Goal: Check status: Check status

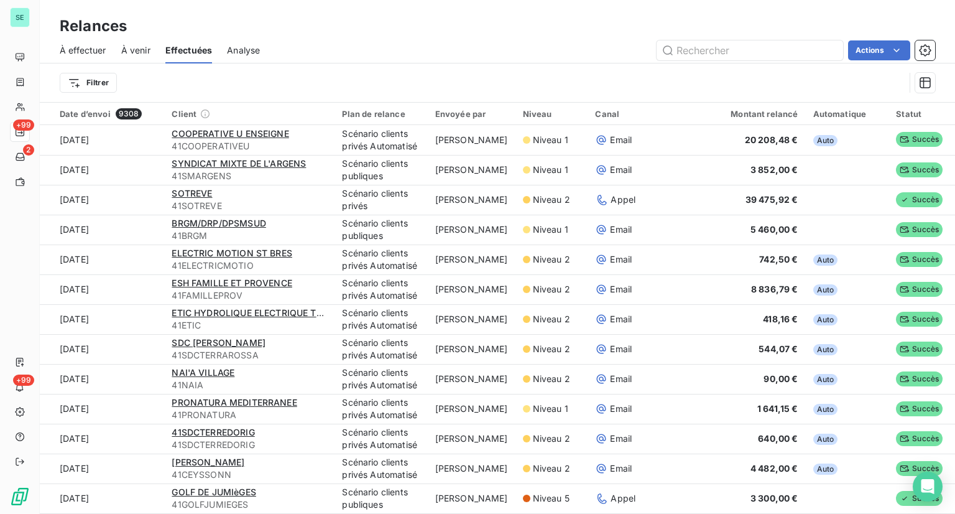
scroll to position [1306, 0]
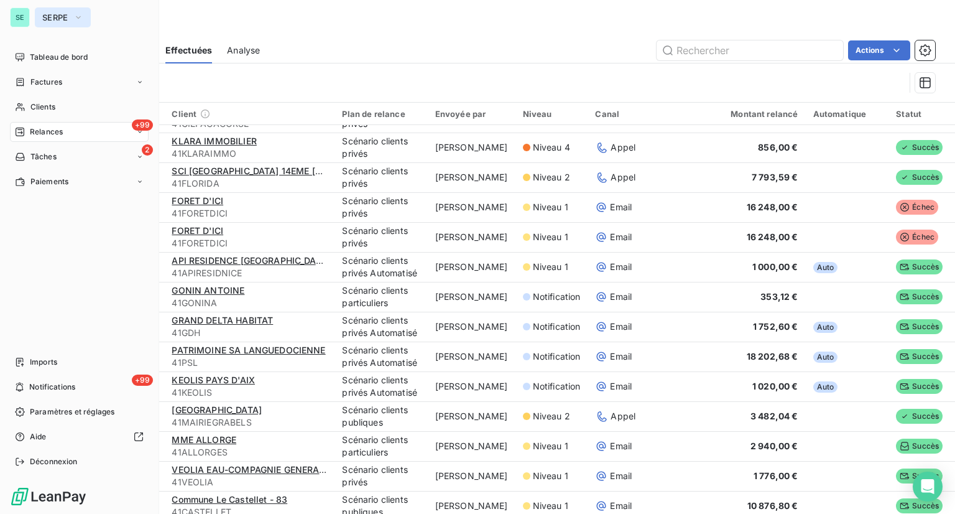
click at [40, 17] on button "SERPE" at bounding box center [63, 17] width 56 height 20
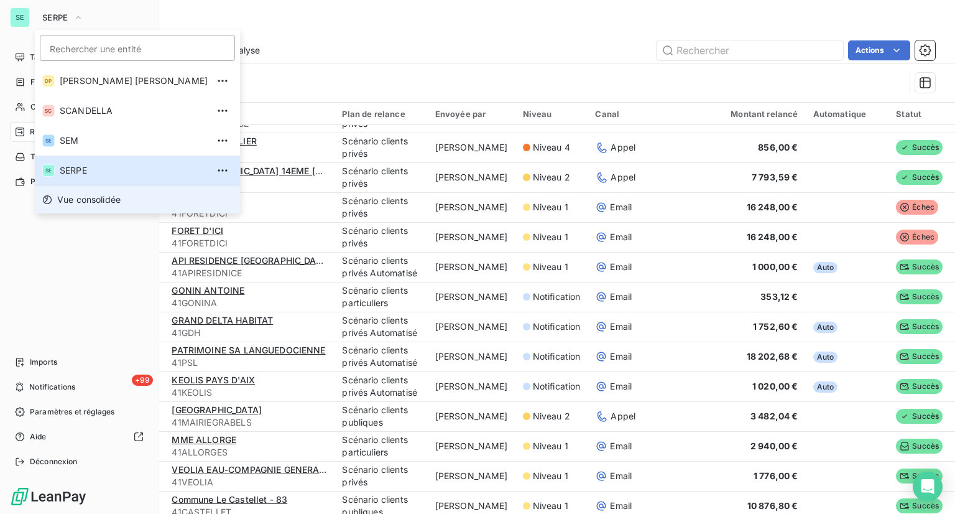
click at [107, 202] on span "Vue consolidée" at bounding box center [88, 199] width 63 height 12
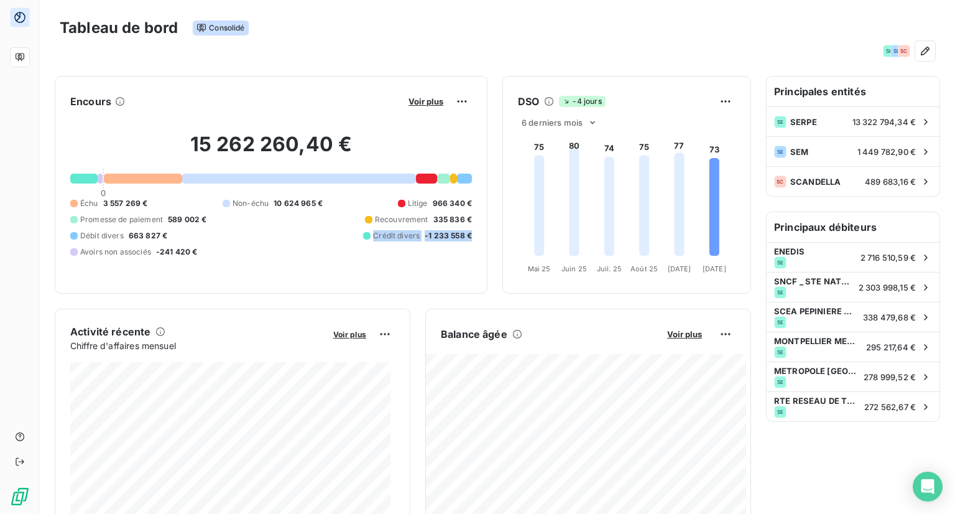
drag, startPoint x: 466, startPoint y: 236, endPoint x: 363, endPoint y: 248, distance: 103.3
click at [363, 248] on div "Encours Voir plus 15 262 260,40 € 0 Échu 3 557 269 € Non-échu 10 624 965 € Liti…" at bounding box center [271, 185] width 433 height 218
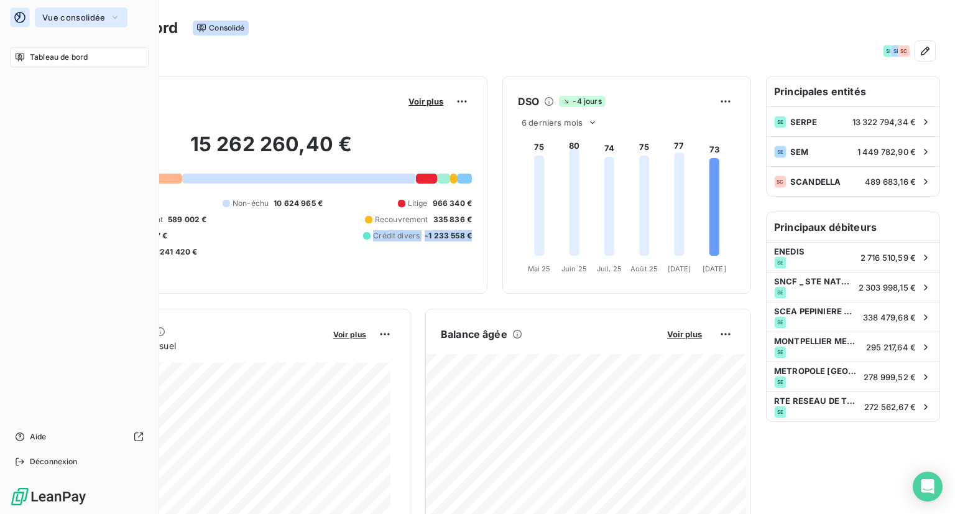
click at [76, 22] on span "Vue consolidée" at bounding box center [73, 17] width 63 height 10
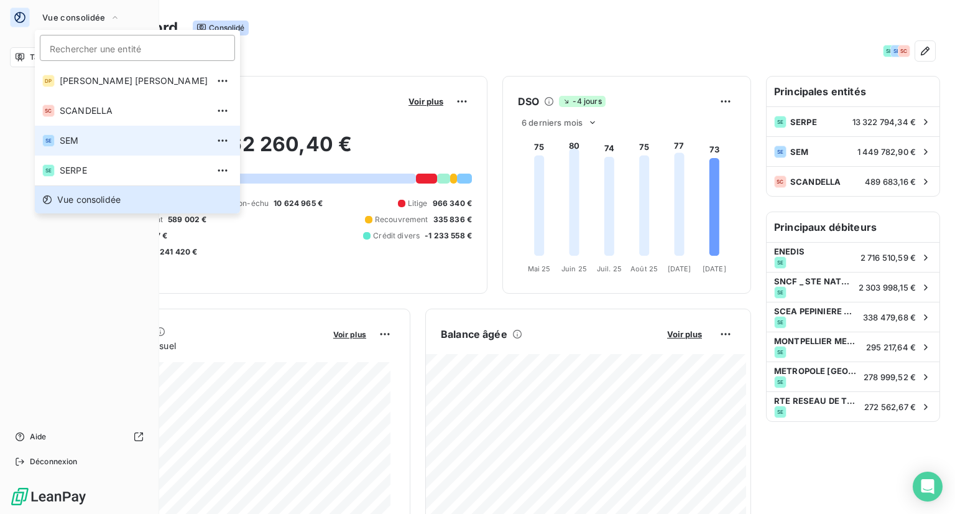
click at [80, 140] on span "SEM" at bounding box center [134, 140] width 148 height 12
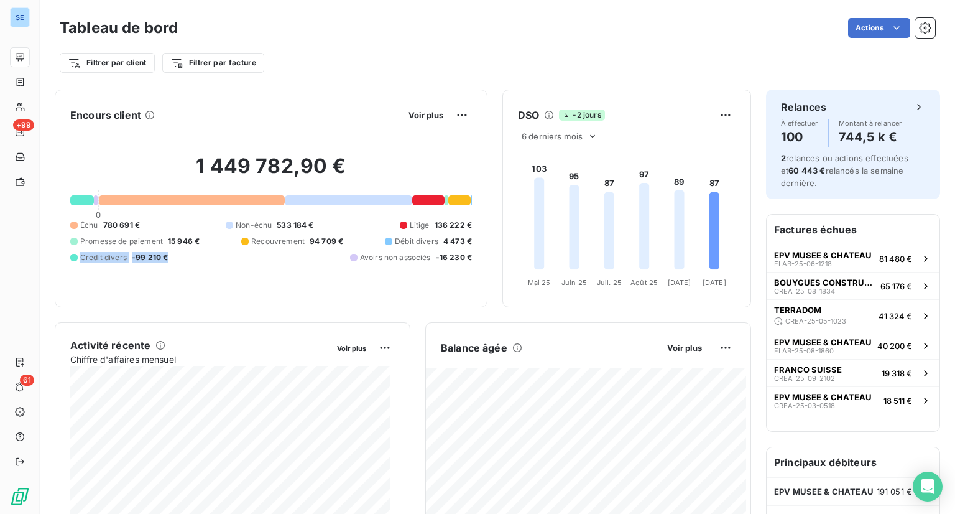
drag, startPoint x: 299, startPoint y: 256, endPoint x: 202, endPoint y: 258, distance: 97.1
click at [202, 258] on div "Échu 780 691 € Non-échu 533 184 € Litige 136 222 € Promesse de paiement 15 946 …" at bounding box center [271, 242] width 402 height 44
click at [684, 348] on span "Voir plus" at bounding box center [684, 348] width 35 height 10
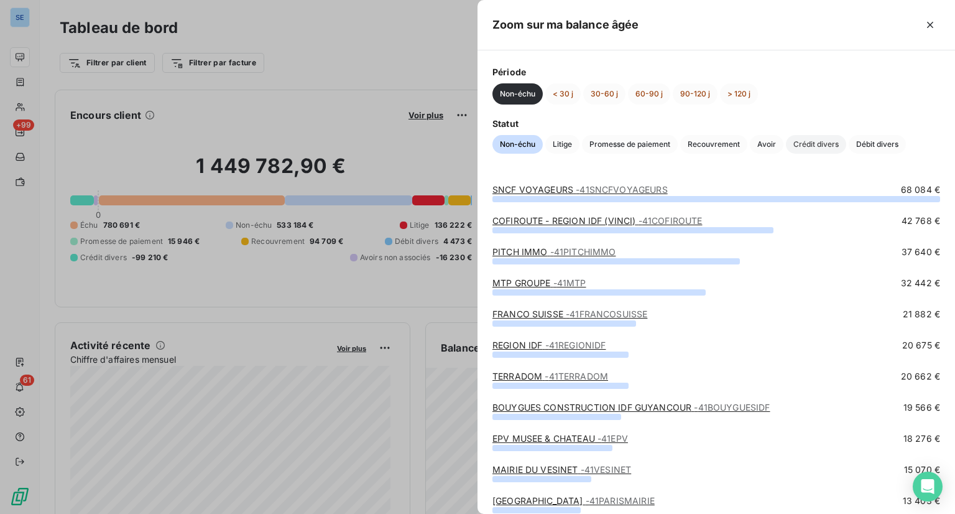
click at [818, 145] on span "Crédit divers" at bounding box center [816, 144] width 60 height 19
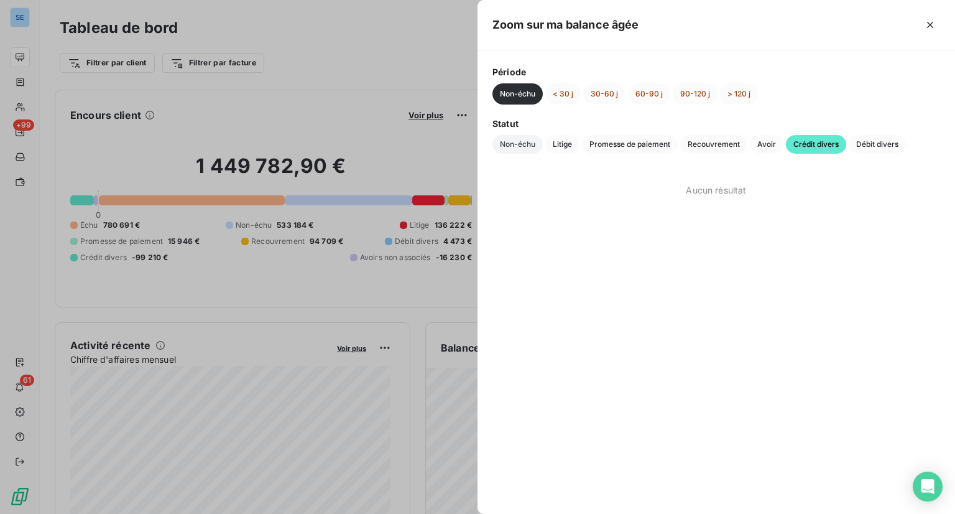
click at [526, 142] on span "Non-échu" at bounding box center [518, 144] width 50 height 19
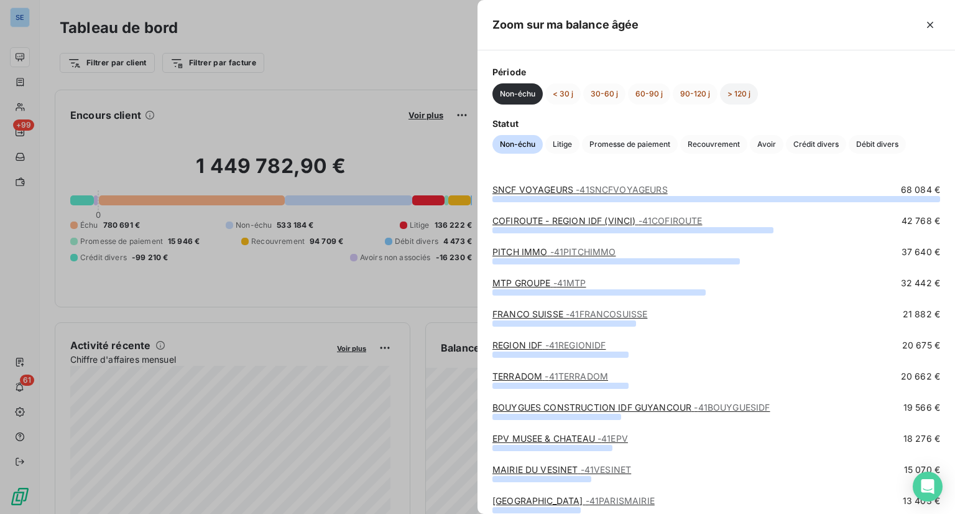
click at [741, 93] on button "> 120 j" at bounding box center [739, 93] width 38 height 21
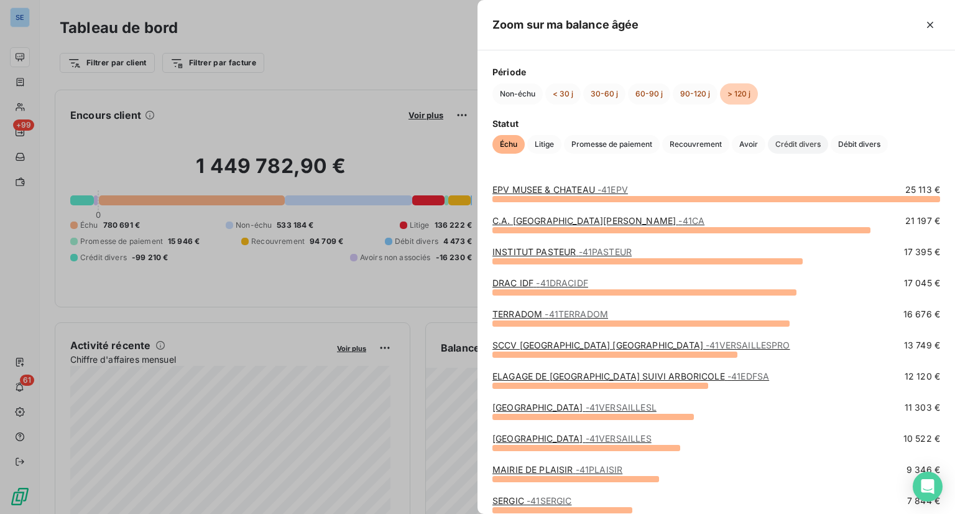
click at [796, 136] on span "Crédit divers" at bounding box center [798, 144] width 60 height 19
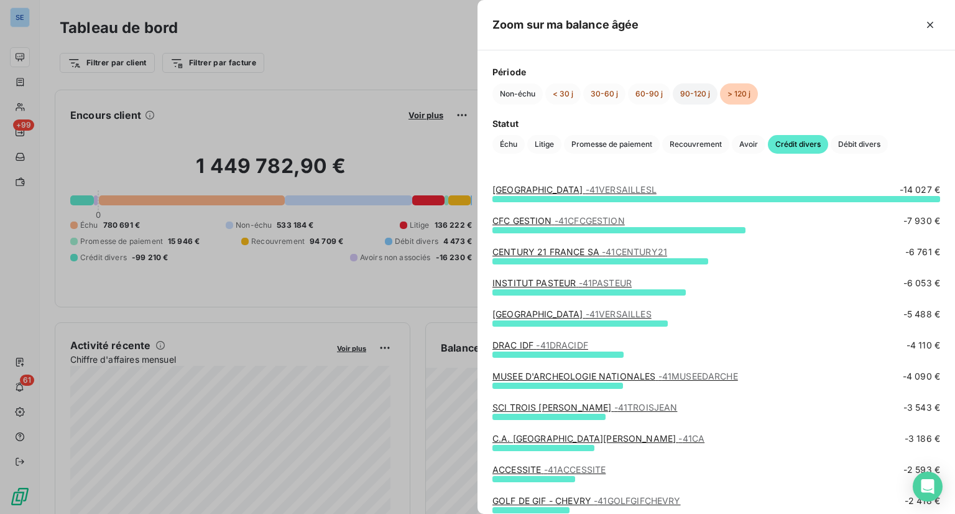
click at [697, 93] on button "90-120 j" at bounding box center [695, 93] width 45 height 21
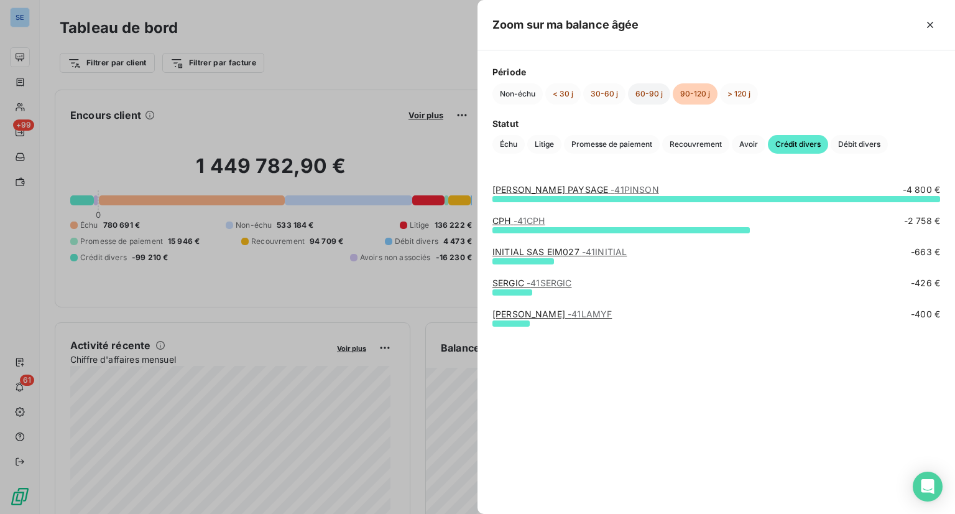
click at [634, 95] on button "60-90 j" at bounding box center [649, 93] width 42 height 21
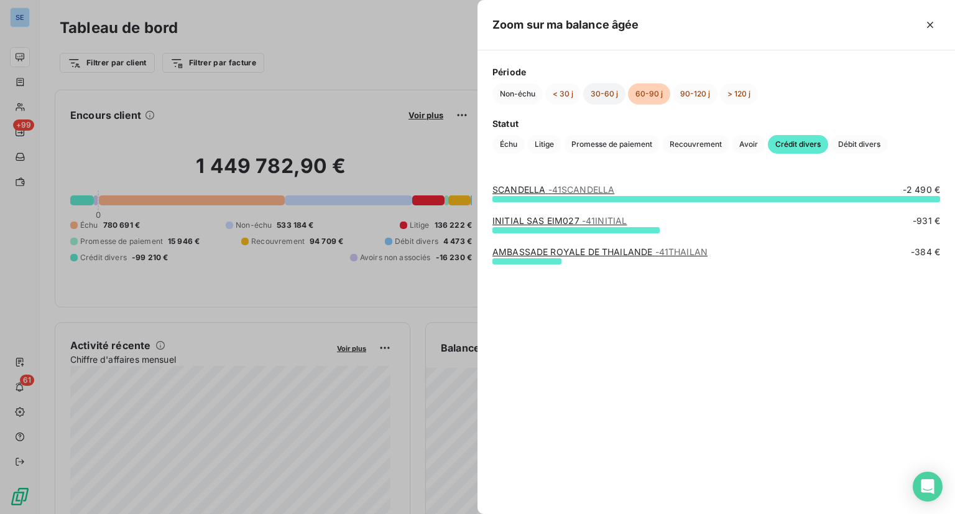
click at [602, 95] on button "30-60 j" at bounding box center [604, 93] width 42 height 21
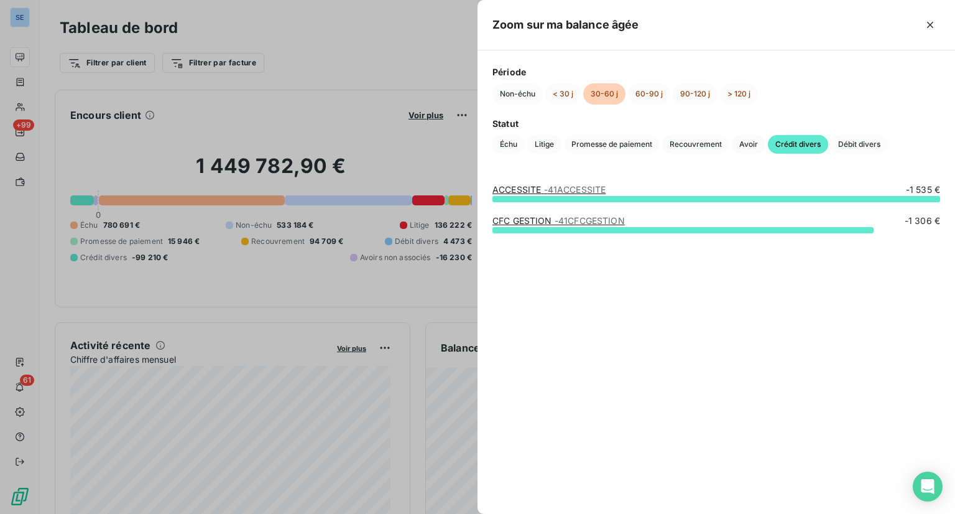
click at [311, 53] on div at bounding box center [477, 257] width 955 height 514
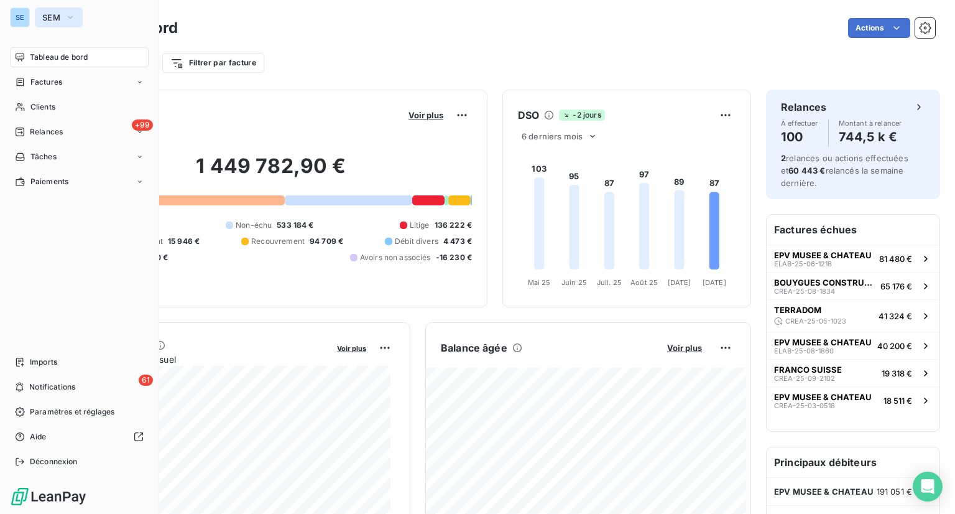
click at [50, 19] on span "SEM" at bounding box center [51, 17] width 18 height 10
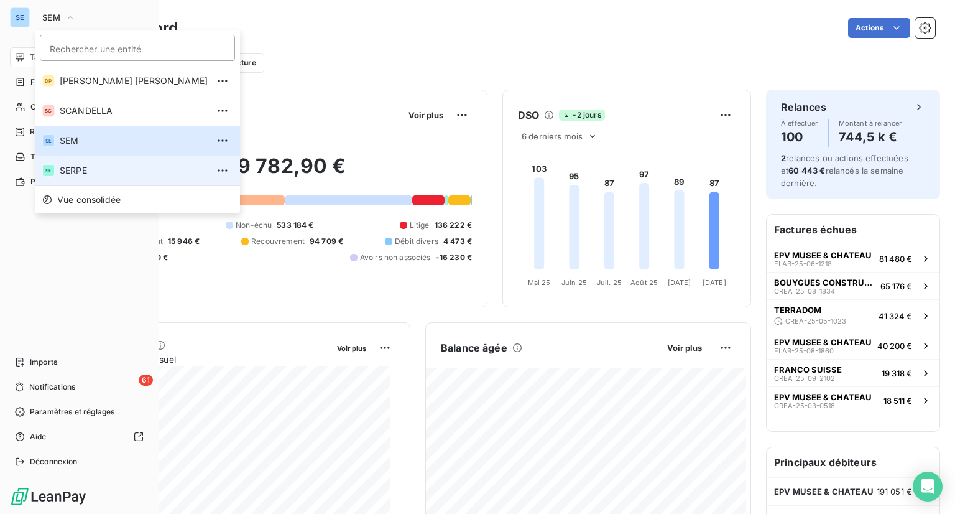
click at [102, 168] on span "SERPE" at bounding box center [134, 170] width 148 height 12
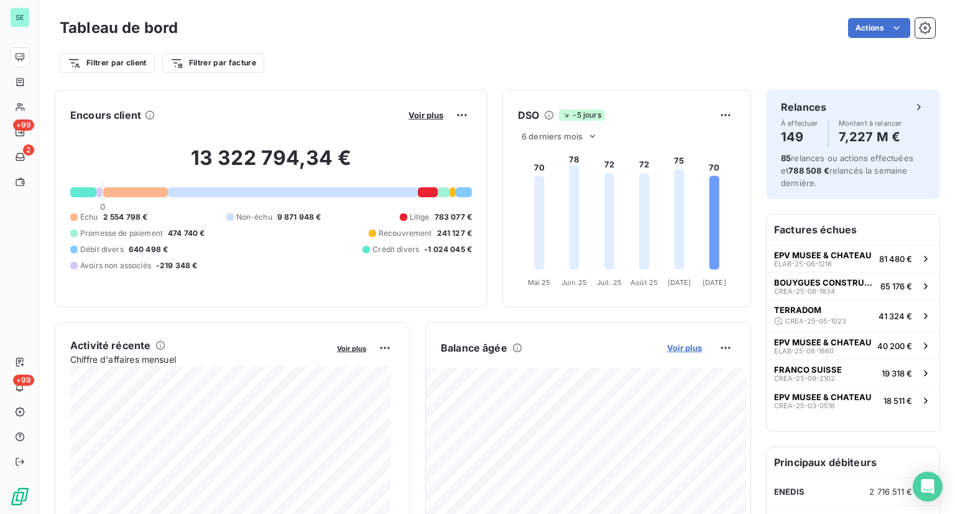
click at [684, 346] on span "Voir plus" at bounding box center [684, 348] width 35 height 10
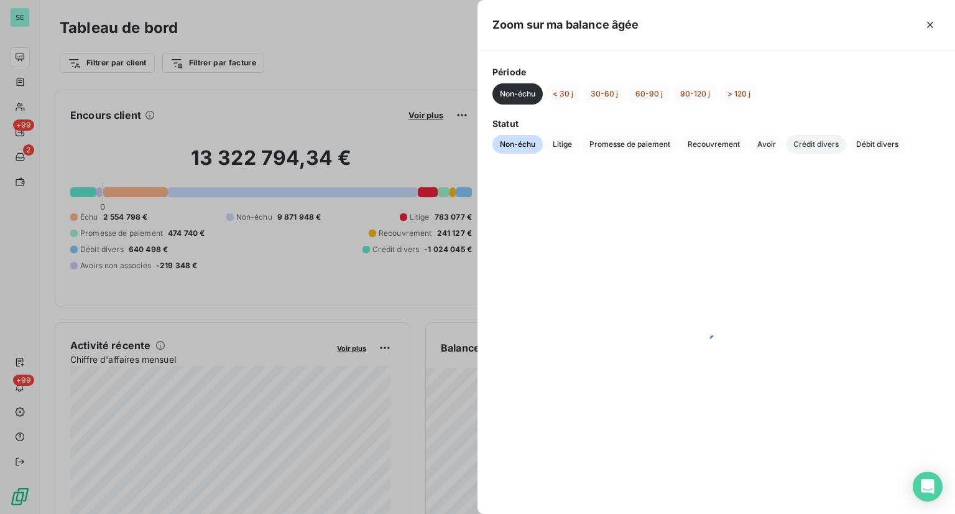
click at [818, 150] on span "Crédit divers" at bounding box center [816, 144] width 60 height 19
click at [737, 93] on button "> 120 j" at bounding box center [739, 93] width 38 height 21
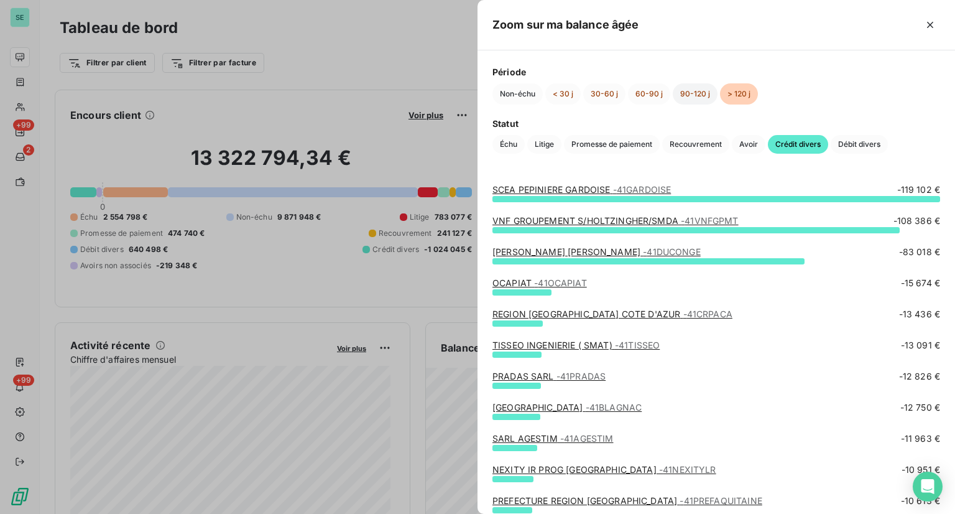
click at [687, 95] on button "90-120 j" at bounding box center [695, 93] width 45 height 21
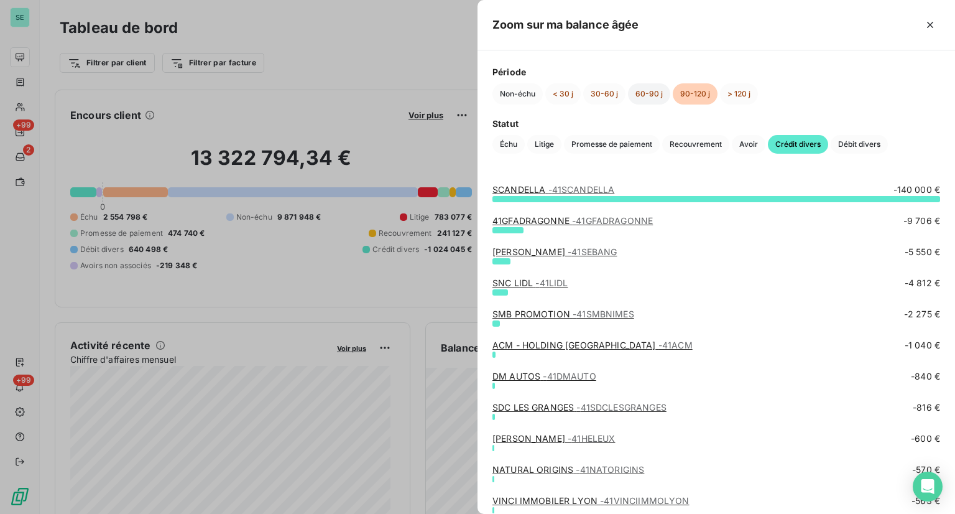
click at [638, 93] on button "60-90 j" at bounding box center [649, 93] width 42 height 21
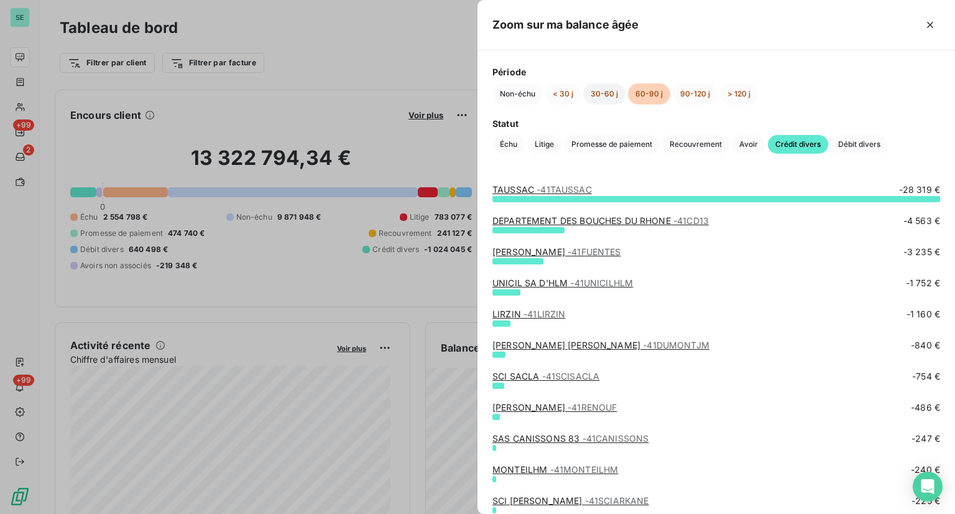
click at [590, 93] on button "30-60 j" at bounding box center [604, 93] width 42 height 21
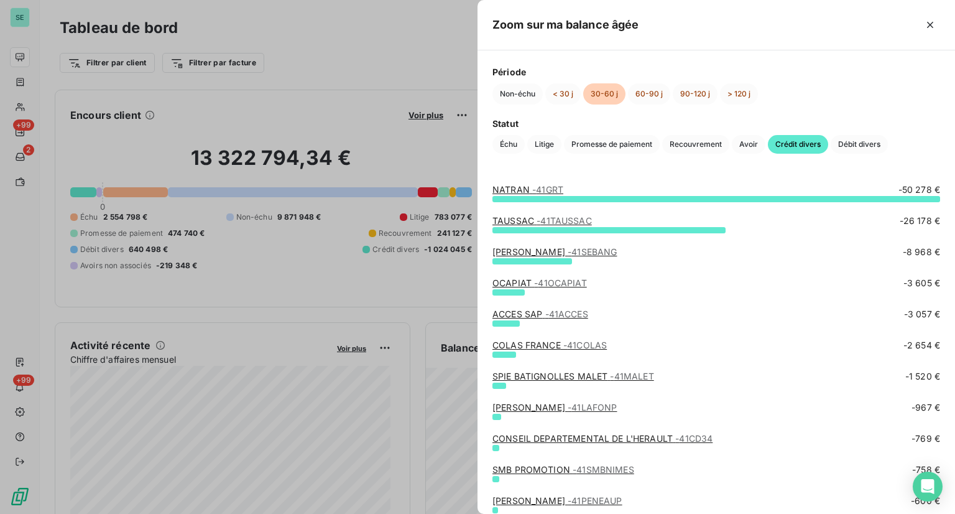
click at [280, 2] on div at bounding box center [477, 257] width 955 height 514
